Goal: Register for event/course

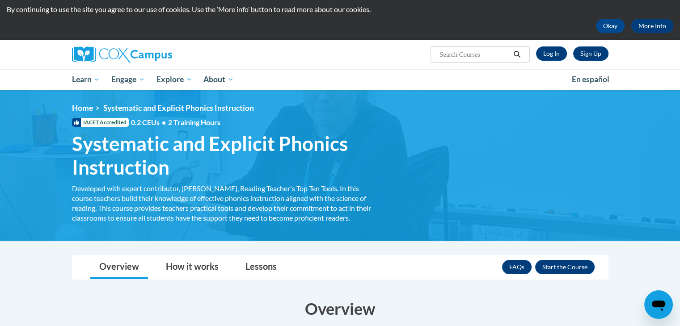
scroll to position [26, 0]
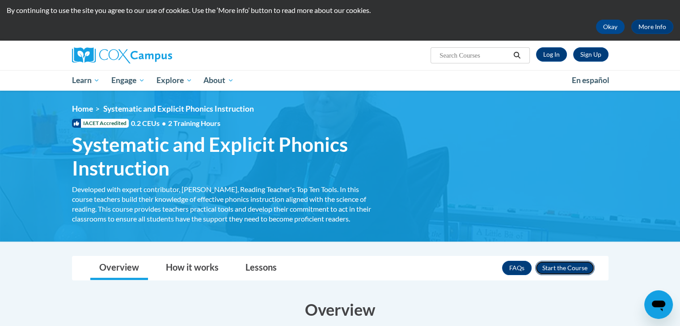
click at [578, 267] on button "Enroll" at bounding box center [564, 268] width 59 height 14
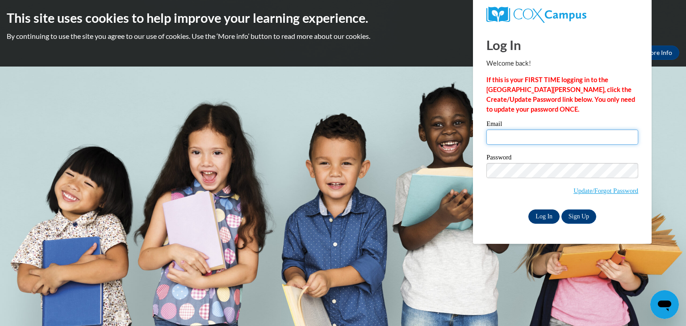
type input "christian.berry@my.utsa.edu"
click at [546, 216] on input "Log In" at bounding box center [544, 217] width 31 height 14
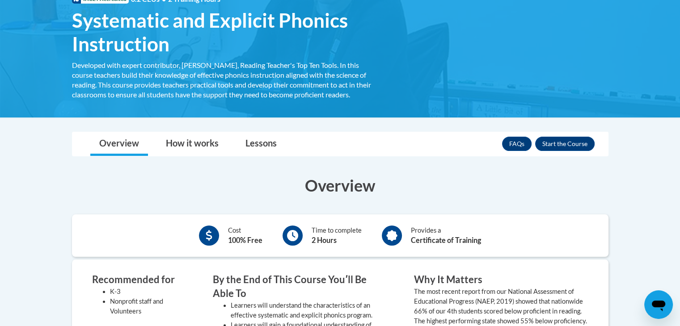
scroll to position [136, 0]
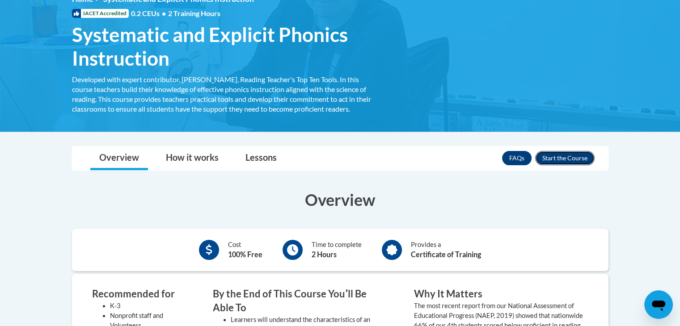
click at [564, 163] on button "Enroll" at bounding box center [564, 158] width 59 height 14
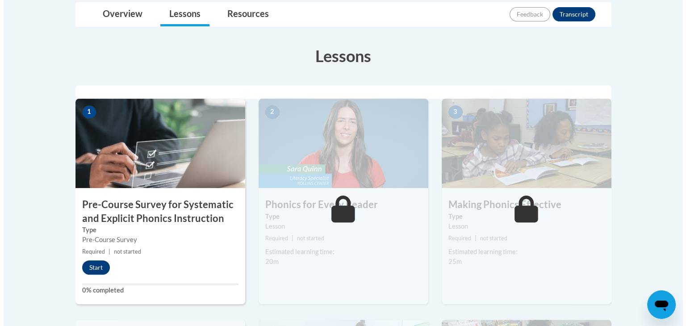
scroll to position [214, 0]
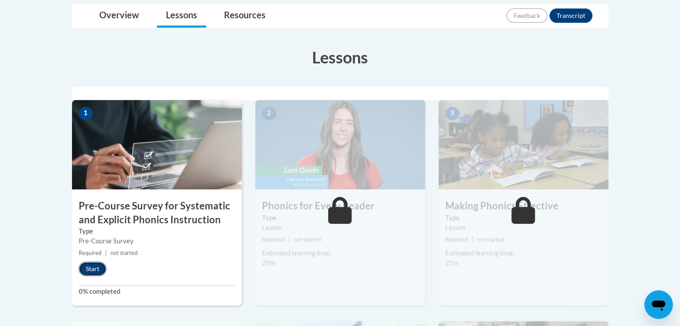
click at [89, 272] on button "Start" at bounding box center [93, 269] width 28 height 14
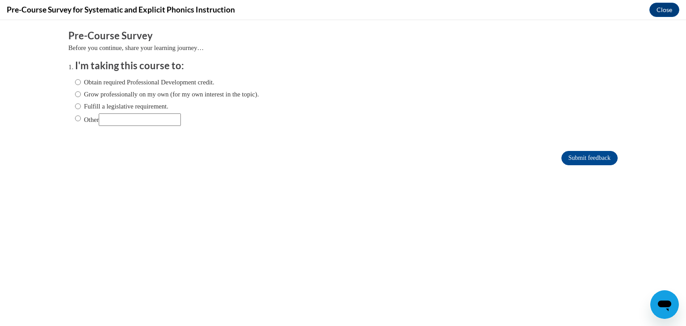
scroll to position [0, 0]
click at [213, 82] on label "Obtain required Professional Development credit." at bounding box center [144, 82] width 139 height 10
click at [81, 82] on input "Obtain required Professional Development credit." at bounding box center [78, 82] width 6 height 10
radio input "true"
click at [571, 154] on input "Submit feedback" at bounding box center [590, 158] width 56 height 14
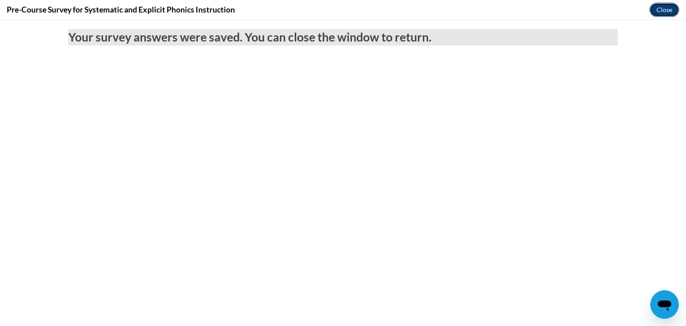
click at [670, 13] on button "Close" at bounding box center [665, 10] width 30 height 14
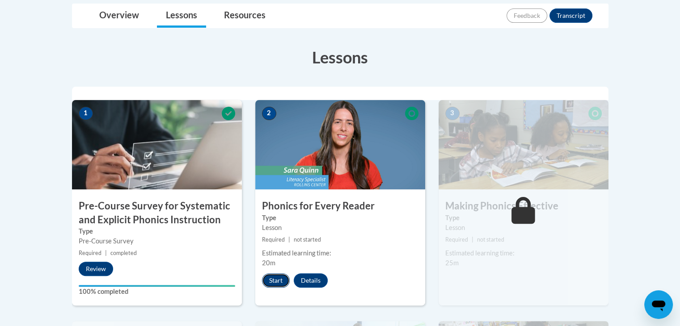
click at [277, 280] on button "Start" at bounding box center [276, 281] width 28 height 14
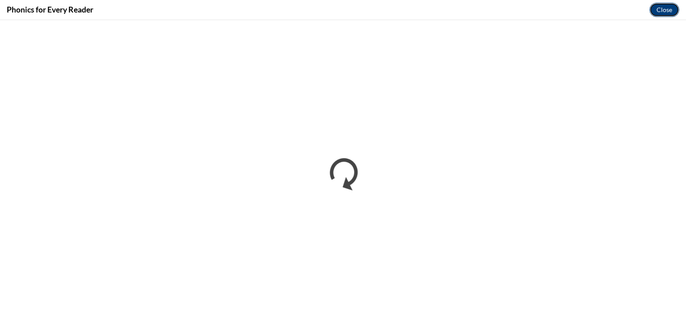
click at [676, 7] on button "Close" at bounding box center [665, 10] width 30 height 14
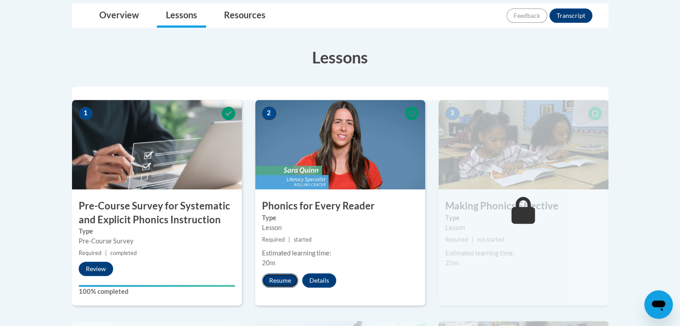
click at [282, 278] on button "Resume" at bounding box center [280, 281] width 36 height 14
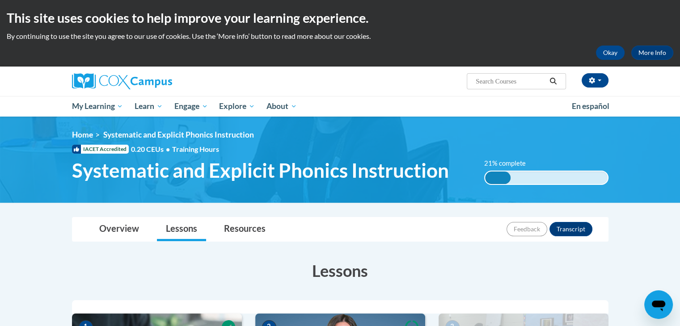
click at [568, 173] on div "21% complete 0.001%" at bounding box center [546, 178] width 124 height 14
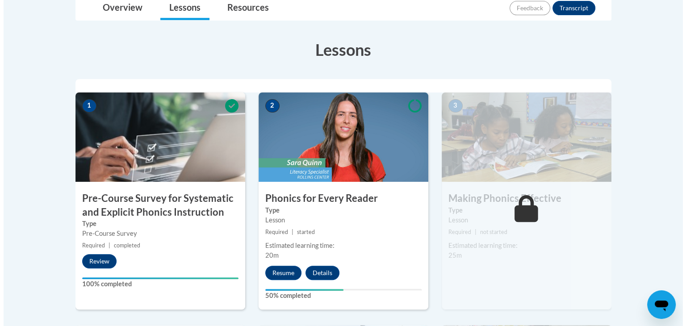
scroll to position [243, 0]
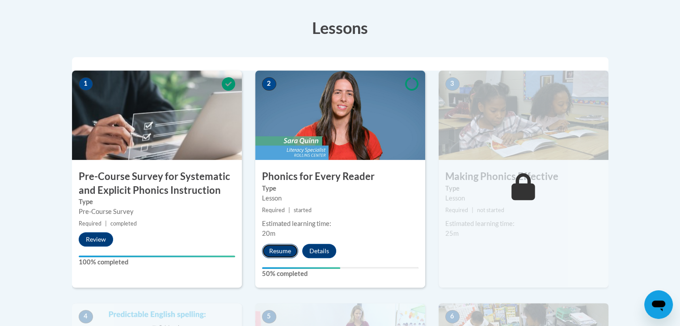
click at [288, 251] on button "Resume" at bounding box center [280, 251] width 36 height 14
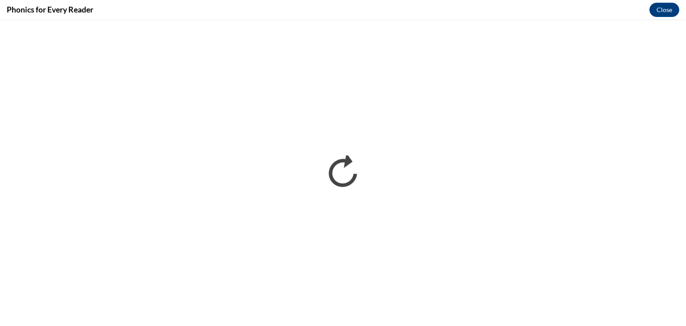
scroll to position [0, 0]
click at [666, 7] on button "Close" at bounding box center [665, 10] width 30 height 14
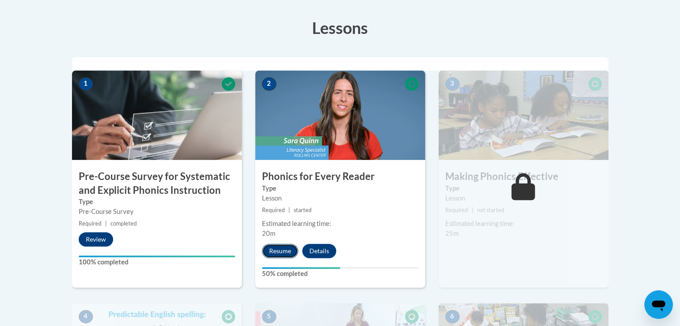
click at [285, 253] on button "Resume" at bounding box center [280, 251] width 36 height 14
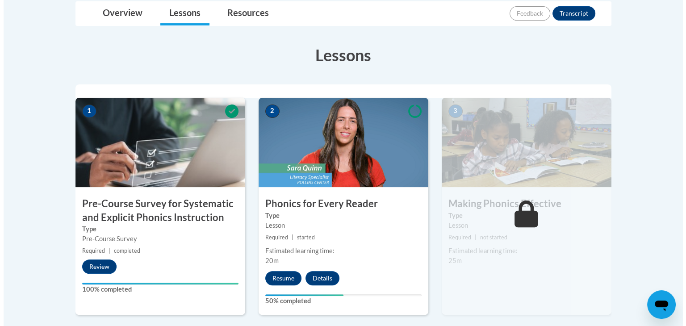
scroll to position [314, 0]
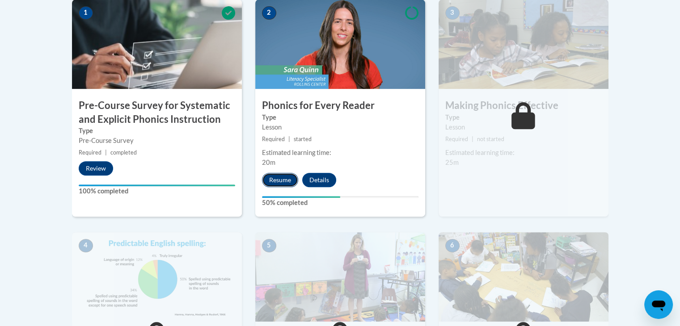
click at [291, 185] on button "Resume" at bounding box center [280, 180] width 36 height 14
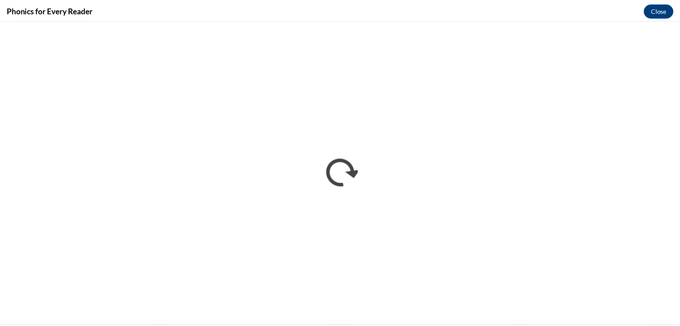
scroll to position [0, 0]
click at [655, 13] on button "Close" at bounding box center [665, 10] width 30 height 14
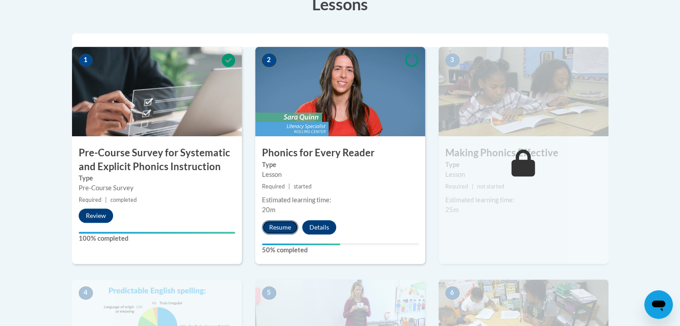
click at [284, 227] on button "Resume" at bounding box center [280, 227] width 36 height 14
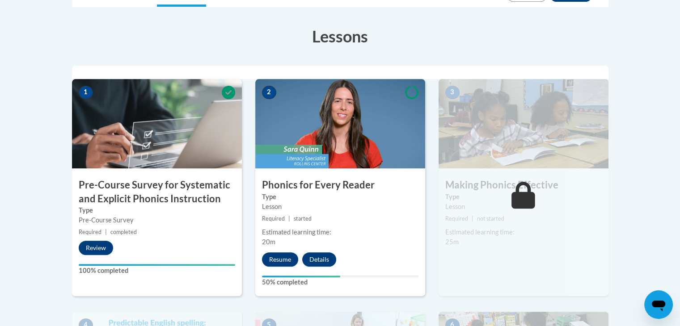
scroll to position [300, 0]
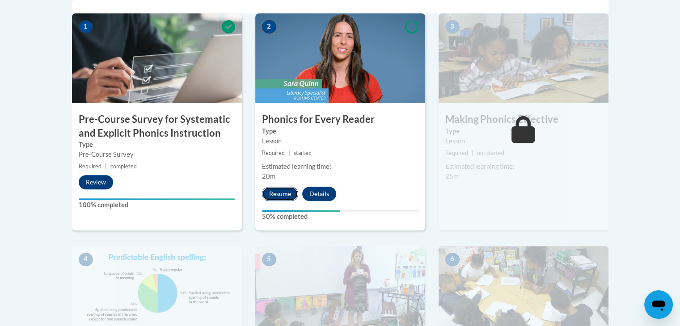
click at [278, 190] on button "Resume" at bounding box center [280, 194] width 36 height 14
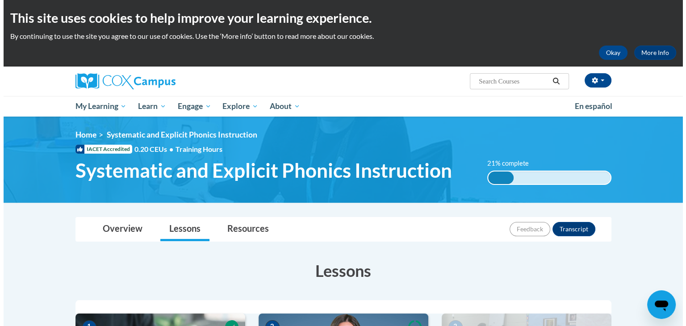
scroll to position [243, 0]
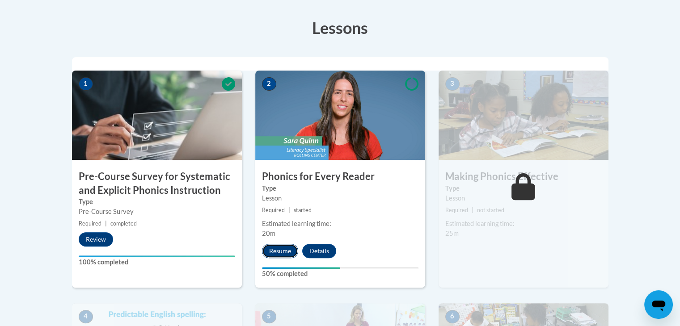
click at [282, 247] on button "Resume" at bounding box center [280, 251] width 36 height 14
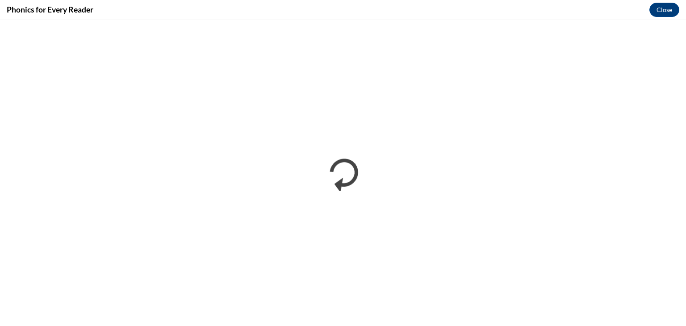
scroll to position [0, 0]
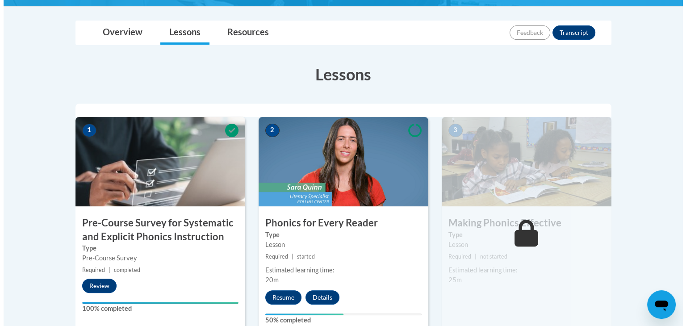
scroll to position [202, 0]
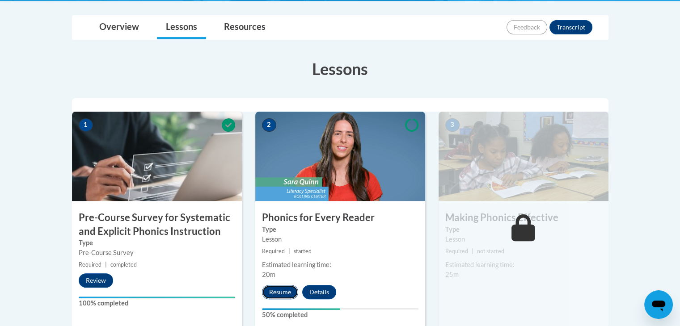
click at [294, 295] on button "Resume" at bounding box center [280, 292] width 36 height 14
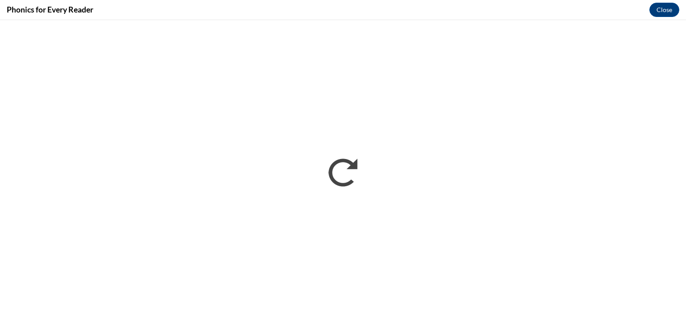
scroll to position [0, 0]
